Goal: Task Accomplishment & Management: Use online tool/utility

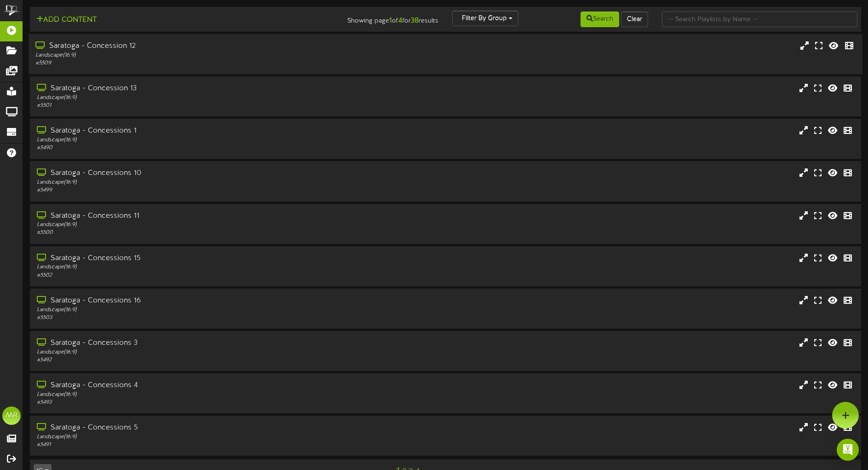
click at [101, 49] on div "Saratoga - Concession 12" at bounding box center [201, 46] width 333 height 11
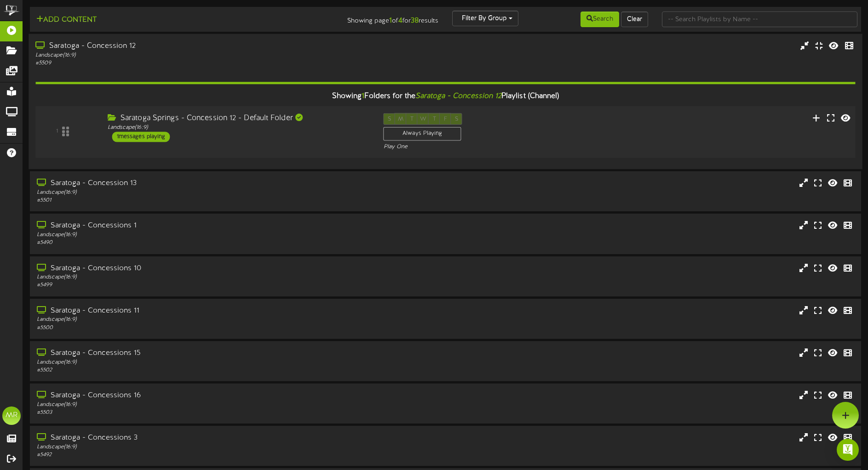
click at [53, 131] on div "1" at bounding box center [66, 131] width 55 height 37
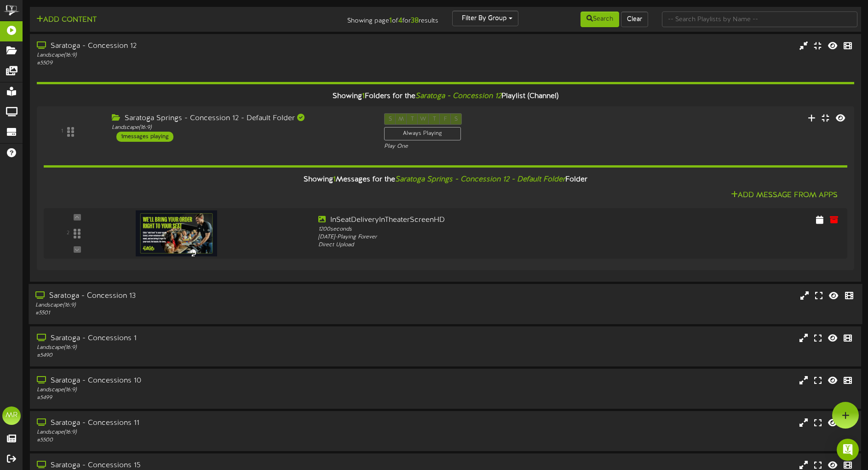
click at [94, 299] on div "Saratoga - Concession 13" at bounding box center [201, 296] width 333 height 11
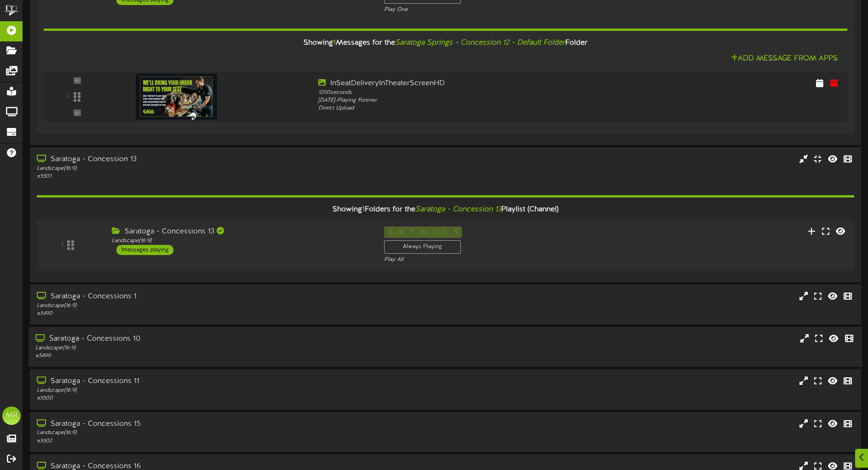
scroll to position [138, 0]
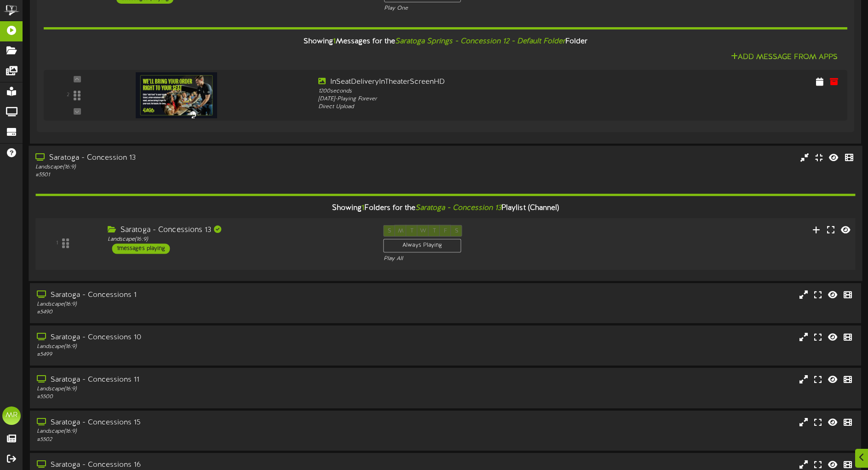
click at [62, 239] on div "1" at bounding box center [66, 243] width 55 height 37
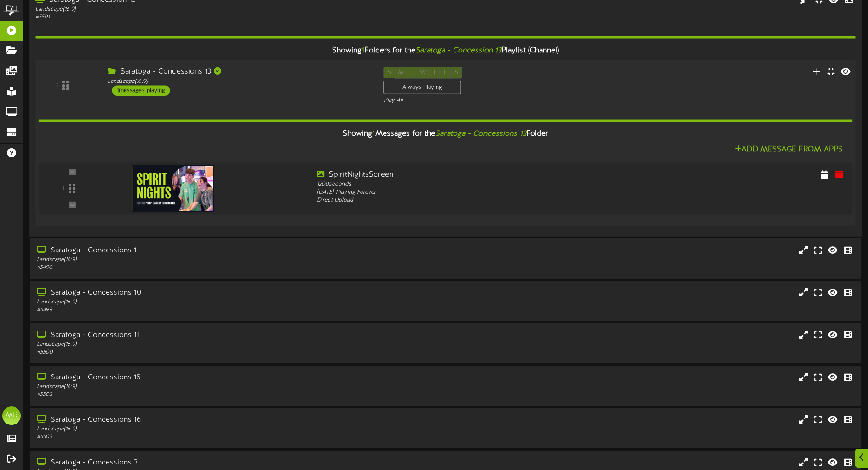
scroll to position [322, 0]
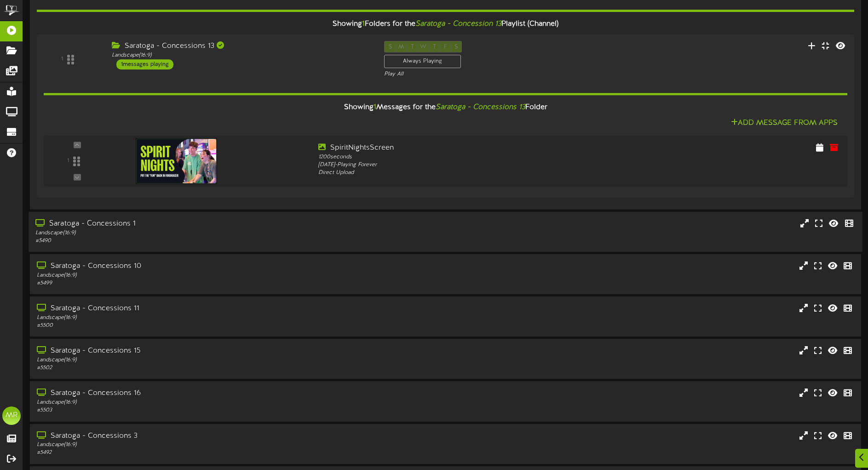
click at [117, 227] on div "Saratoga - Concessions 1" at bounding box center [201, 223] width 333 height 11
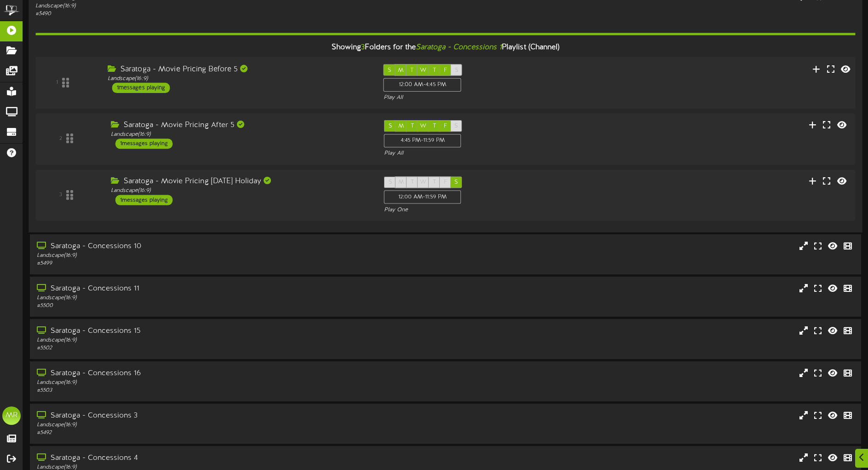
scroll to position [598, 0]
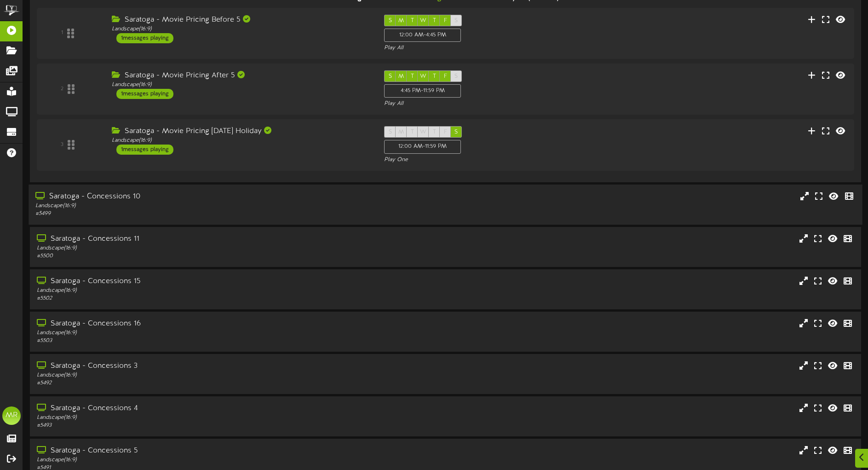
click at [185, 206] on div "Landscape ( 16:9 )" at bounding box center [201, 206] width 333 height 8
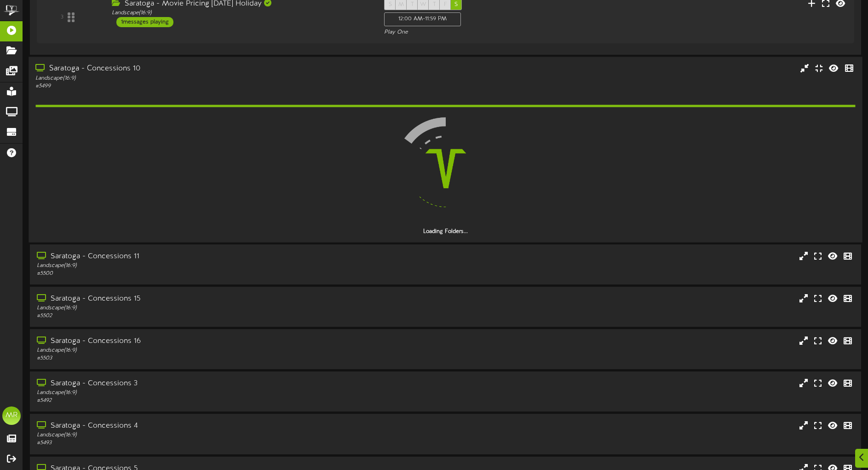
scroll to position [736, 0]
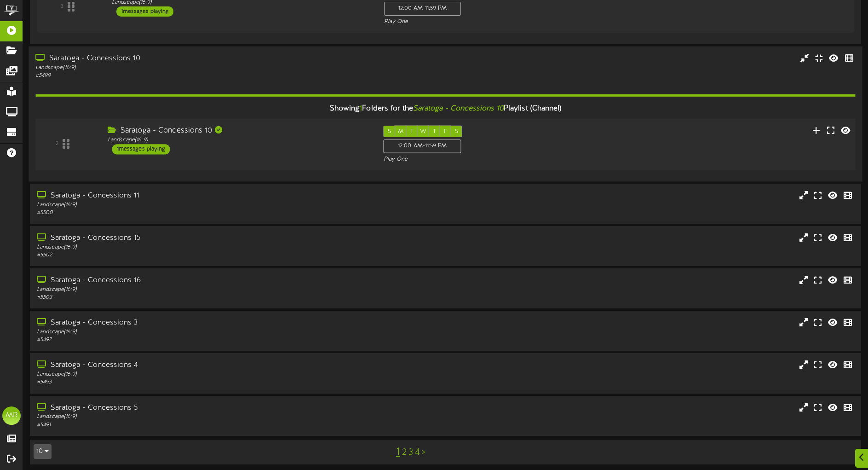
click at [64, 146] on div "2" at bounding box center [66, 143] width 55 height 37
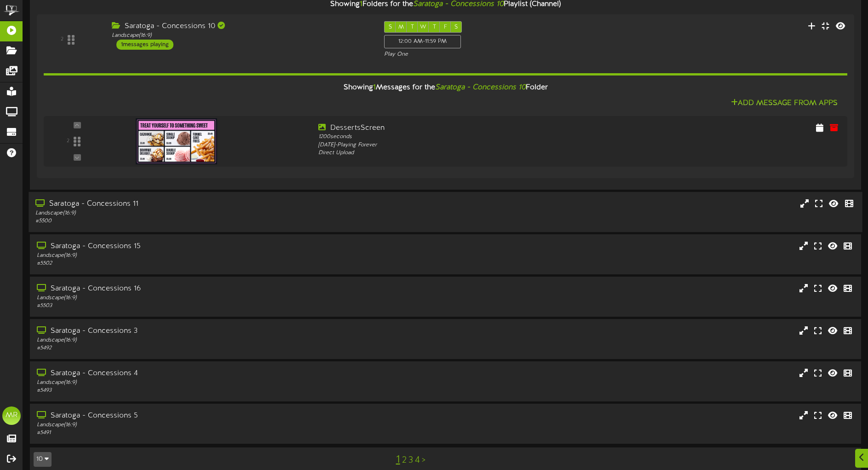
scroll to position [852, 0]
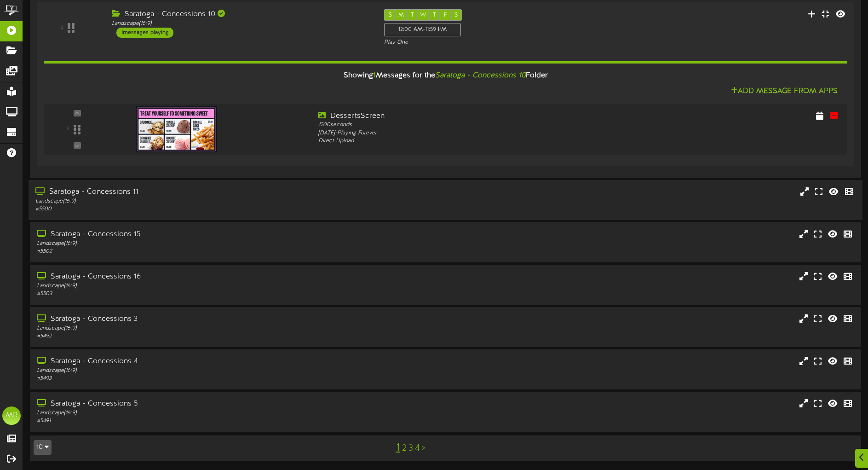
click at [318, 195] on div "Saratoga - Concessions 11" at bounding box center [201, 192] width 333 height 11
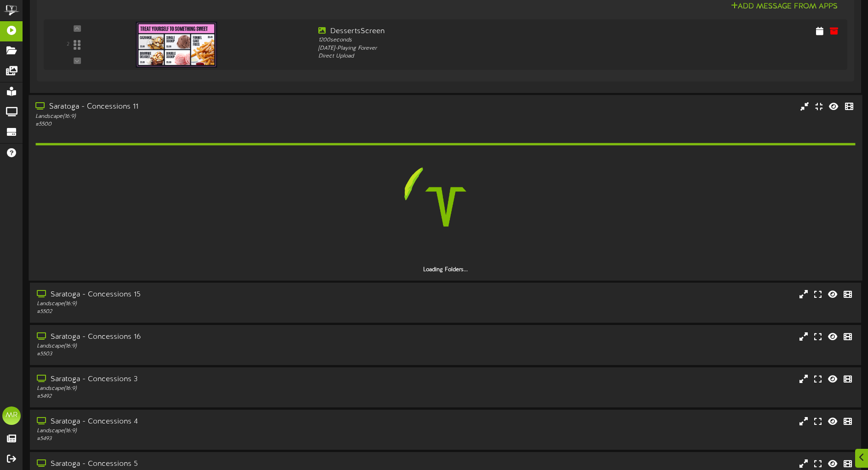
scroll to position [944, 0]
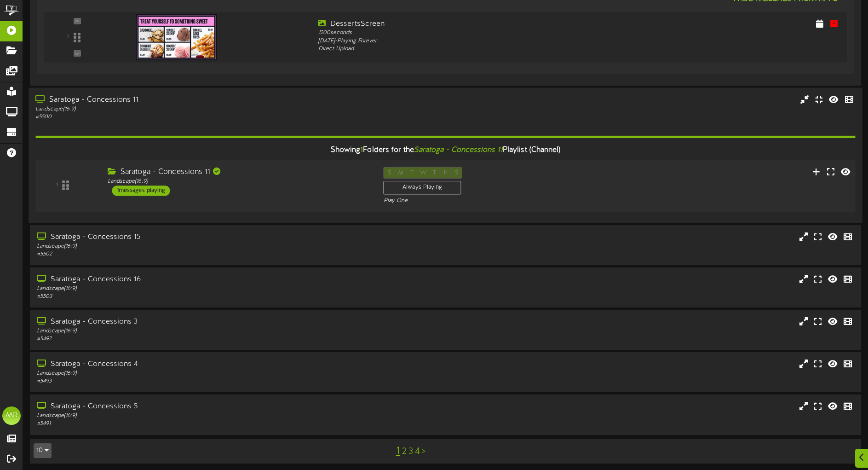
click at [76, 182] on div "1" at bounding box center [66, 184] width 55 height 37
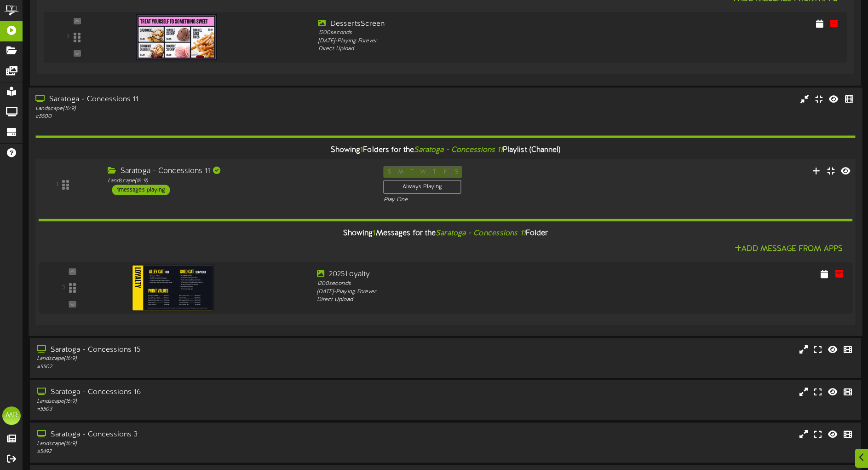
scroll to position [1059, 0]
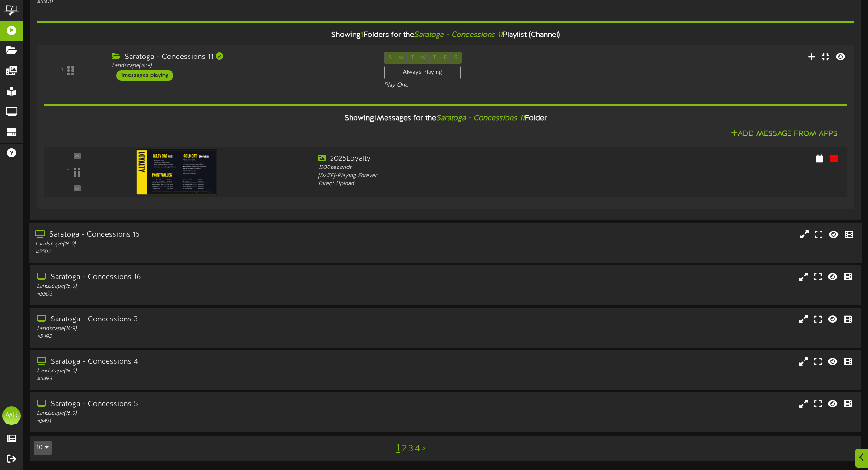
click at [329, 242] on div "Landscape ( 16:9 )" at bounding box center [201, 244] width 333 height 8
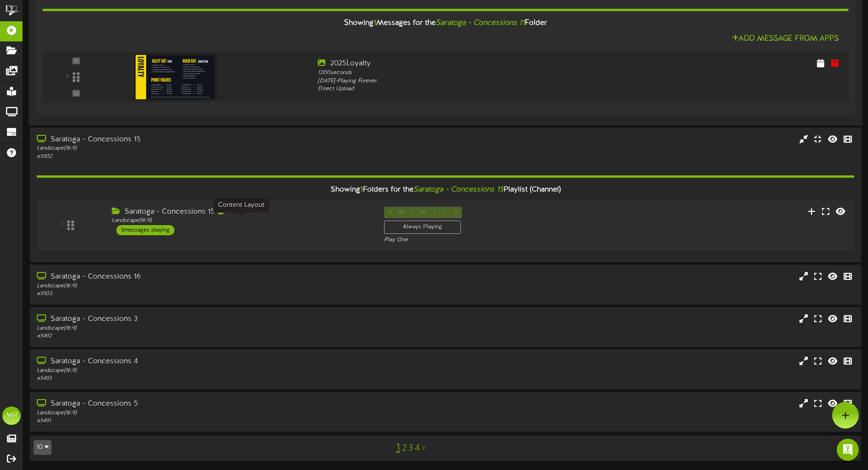
scroll to position [1154, 0]
click at [69, 226] on div "1" at bounding box center [66, 224] width 55 height 37
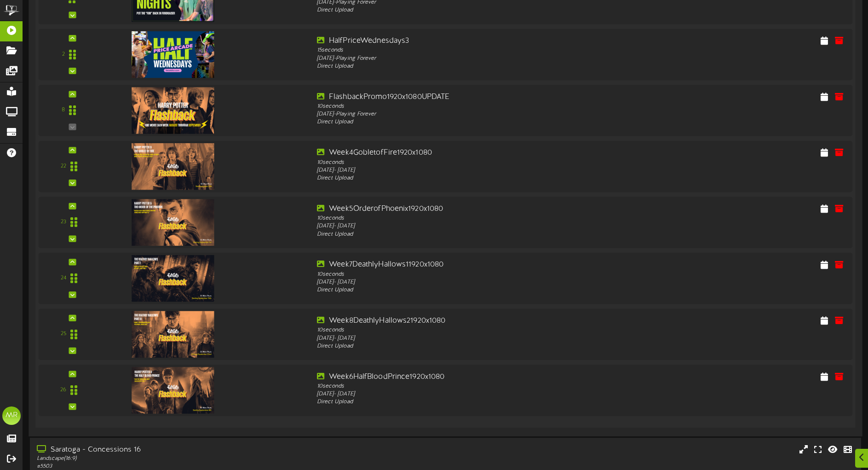
scroll to position [1653, 0]
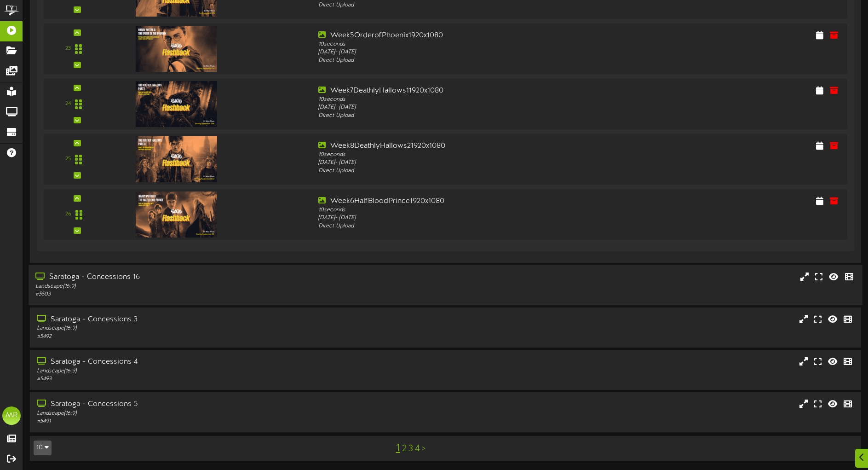
click at [208, 286] on div "Landscape ( 16:9 )" at bounding box center [201, 286] width 333 height 8
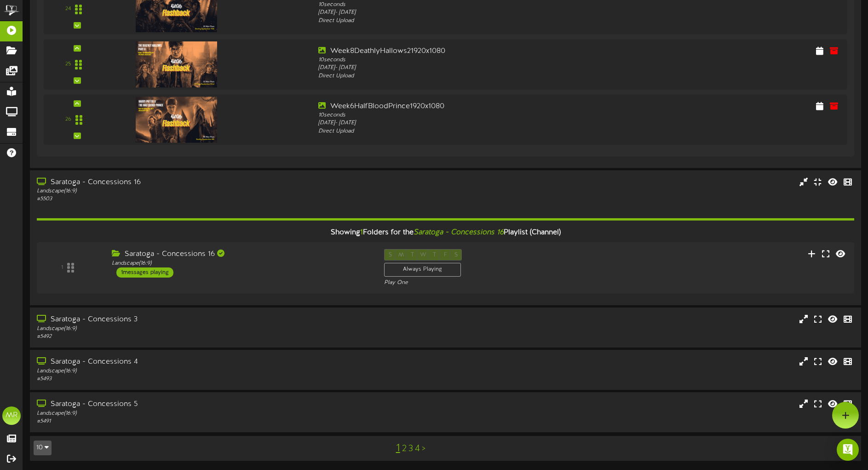
scroll to position [1748, 0]
click at [63, 270] on div "1" at bounding box center [66, 267] width 55 height 37
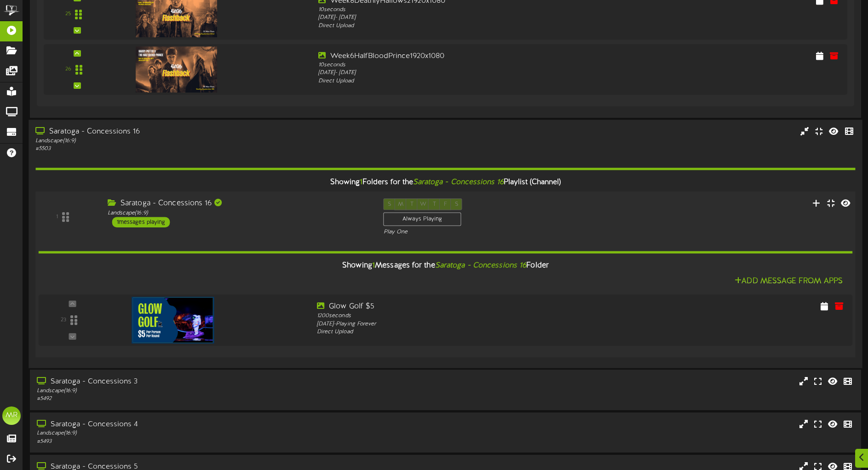
scroll to position [1860, 0]
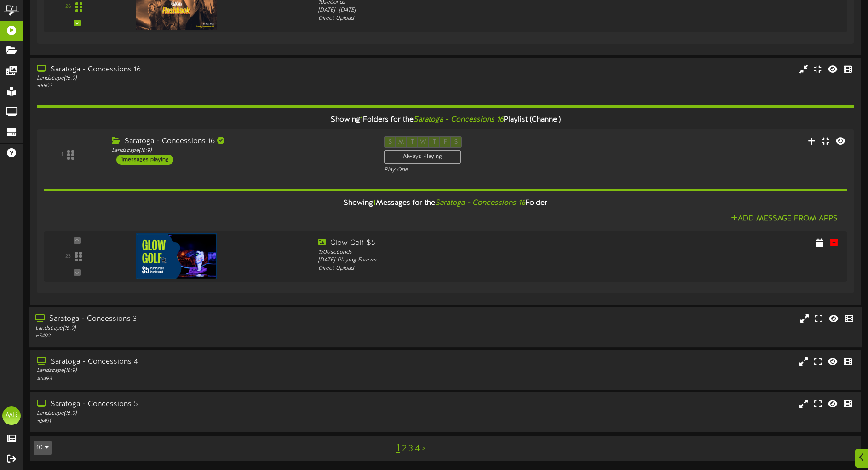
click at [345, 316] on div "Saratoga - Concessions 3" at bounding box center [201, 319] width 333 height 11
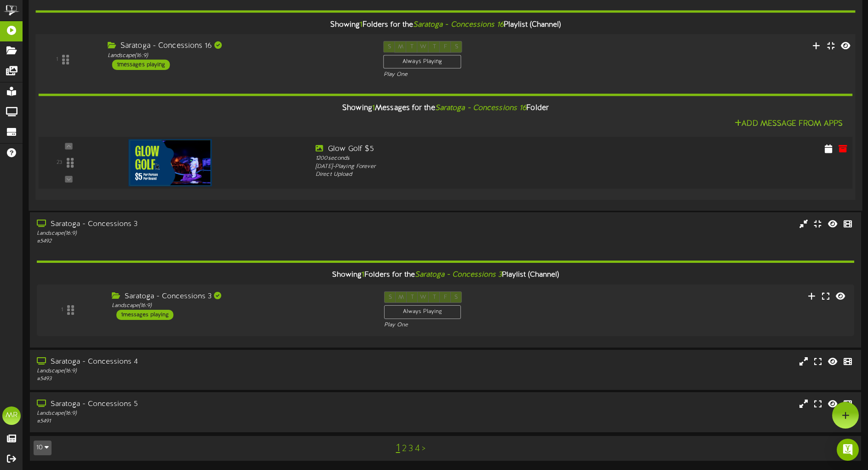
scroll to position [1955, 0]
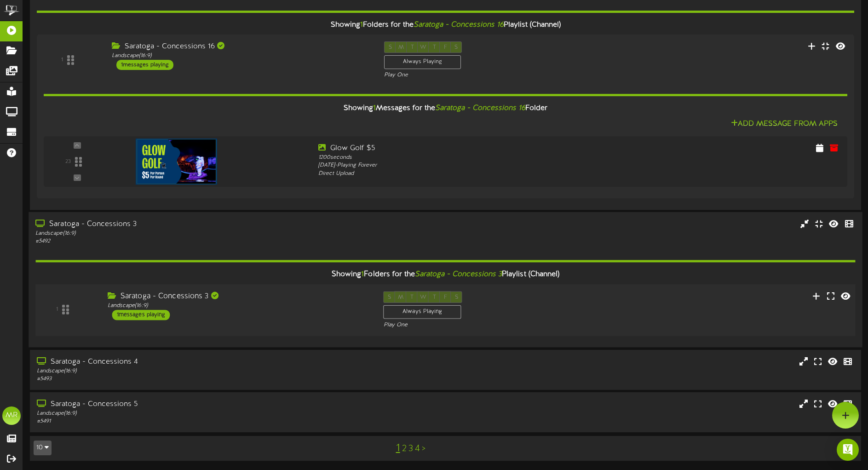
click at [64, 305] on div "1" at bounding box center [66, 309] width 55 height 37
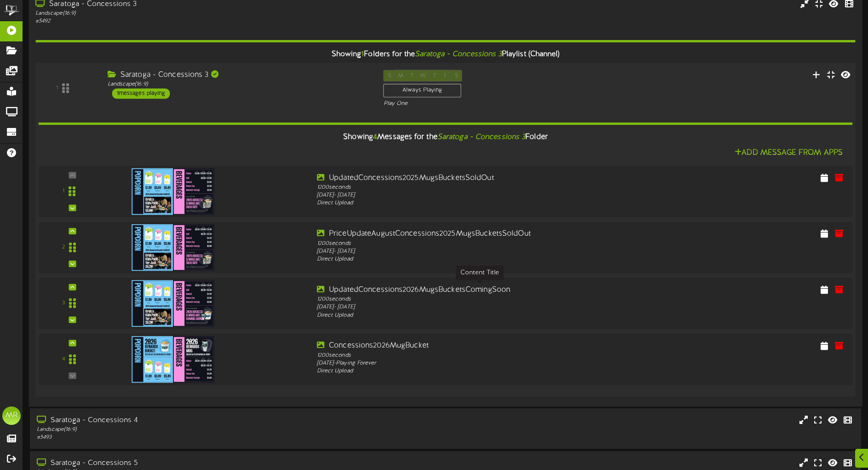
scroll to position [2233, 0]
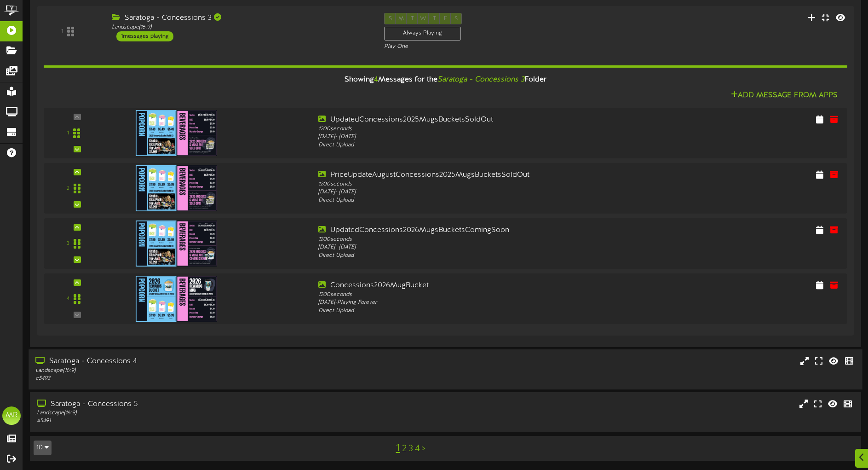
click at [201, 362] on div "Saratoga - Concessions 4" at bounding box center [201, 361] width 333 height 11
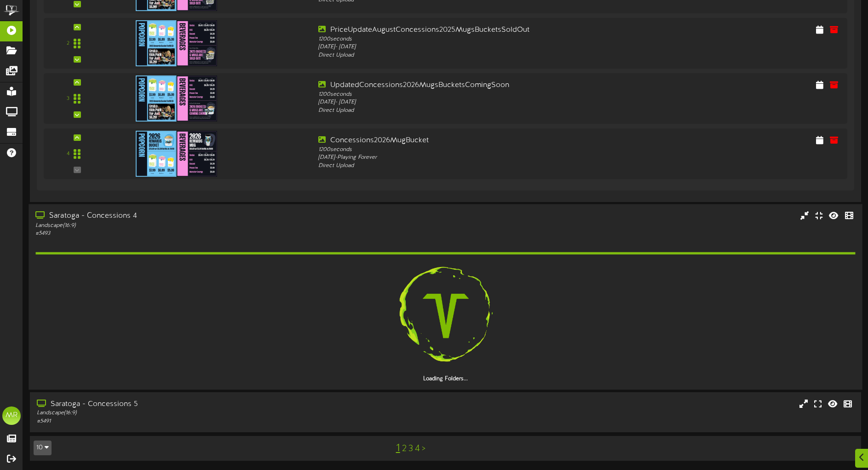
scroll to position [2328, 0]
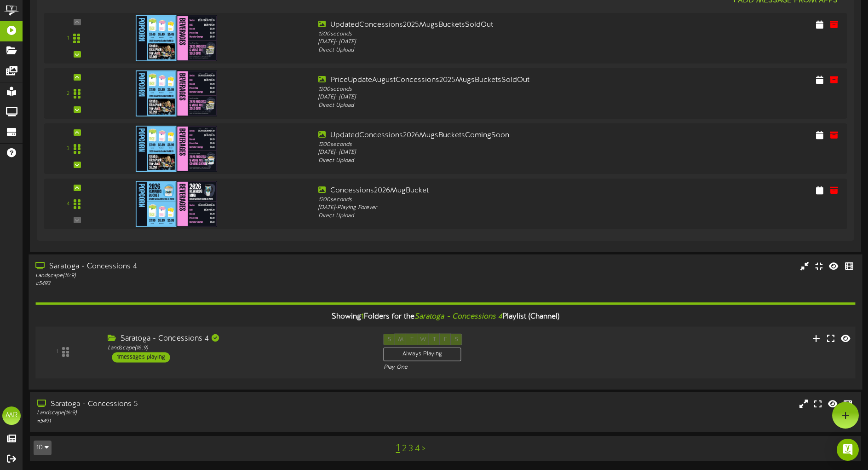
click at [68, 353] on div "1" at bounding box center [66, 351] width 55 height 37
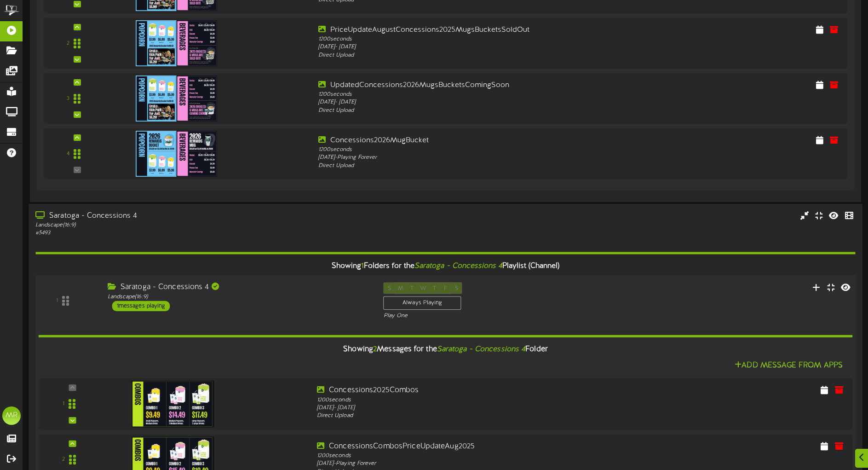
scroll to position [2496, 0]
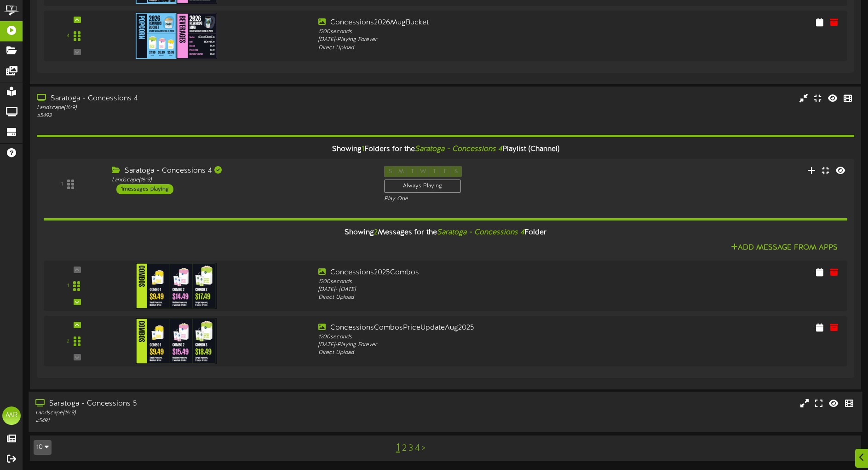
click at [241, 406] on div "Saratoga - Concessions 5" at bounding box center [201, 403] width 333 height 11
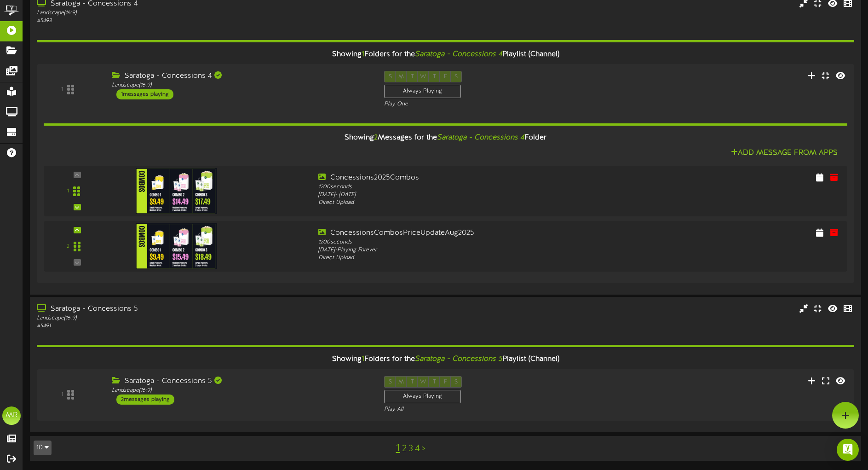
scroll to position [2590, 0]
click at [72, 393] on div "1" at bounding box center [66, 394] width 55 height 37
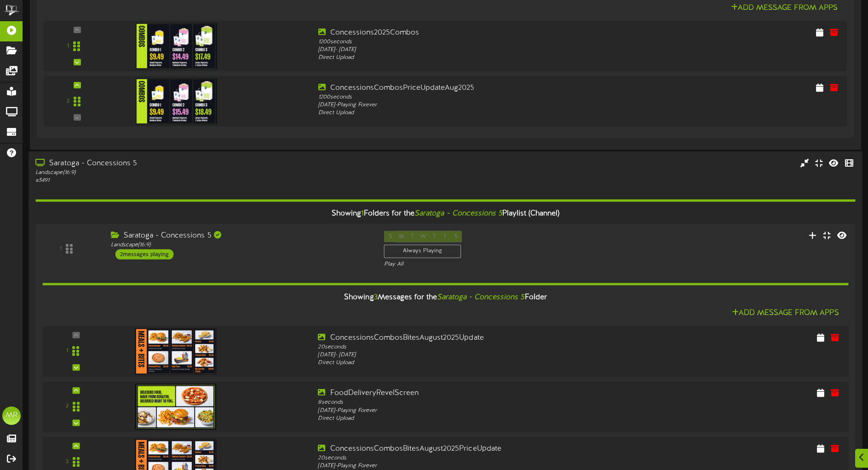
scroll to position [2813, 0]
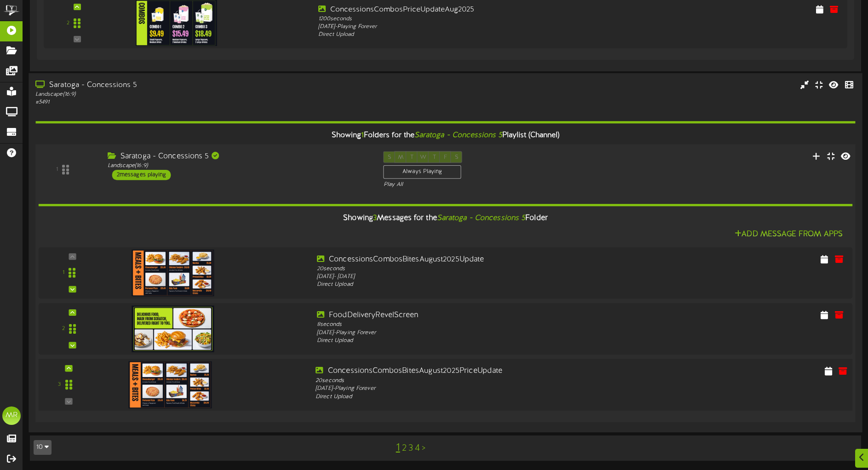
click at [160, 380] on img at bounding box center [170, 384] width 84 height 47
click at [168, 377] on img at bounding box center [170, 384] width 84 height 47
